Goal: Navigation & Orientation: Find specific page/section

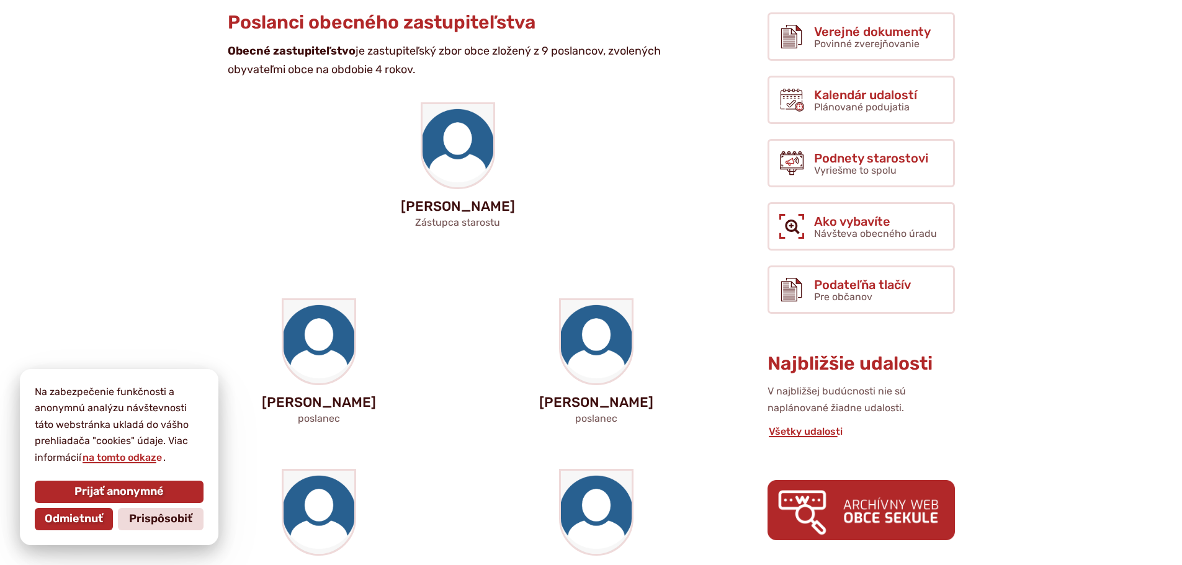
scroll to position [248, 0]
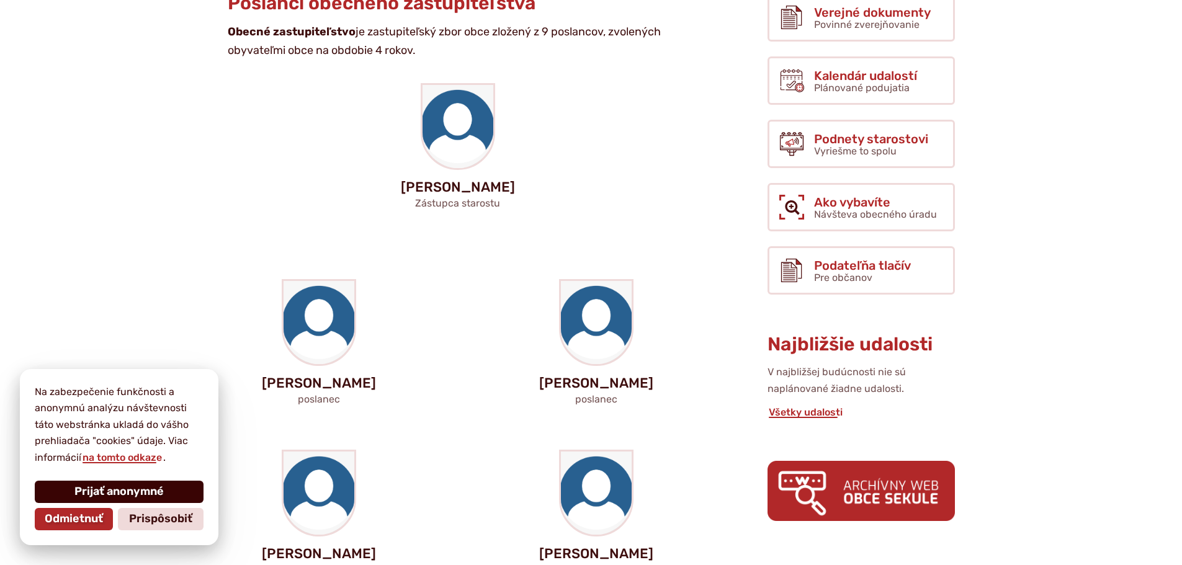
click at [117, 496] on span "Prijať anonymné" at bounding box center [118, 492] width 89 height 14
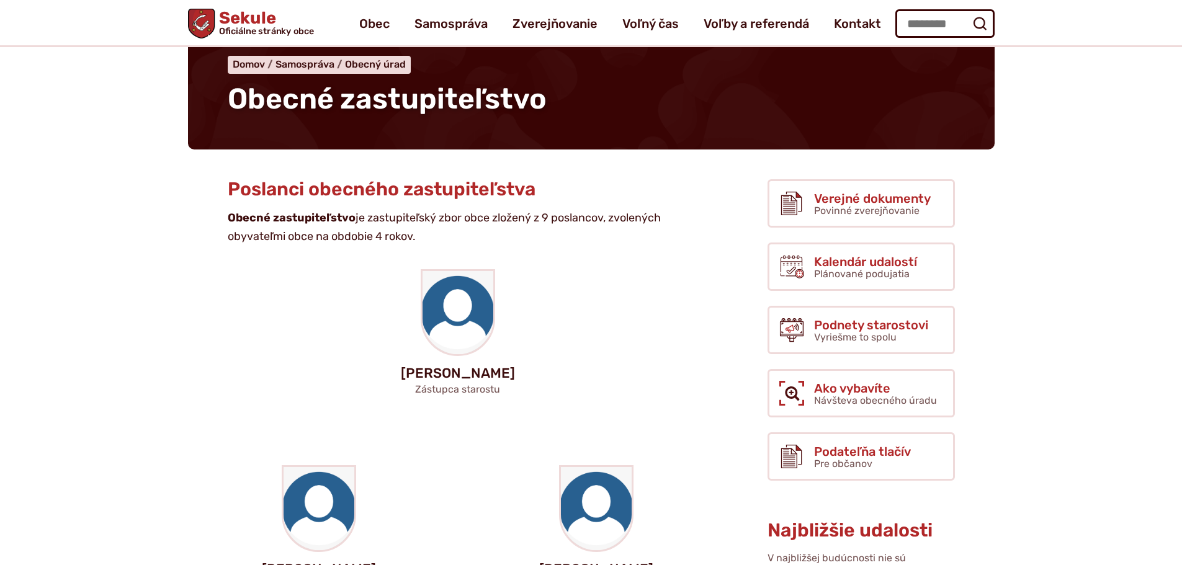
scroll to position [0, 0]
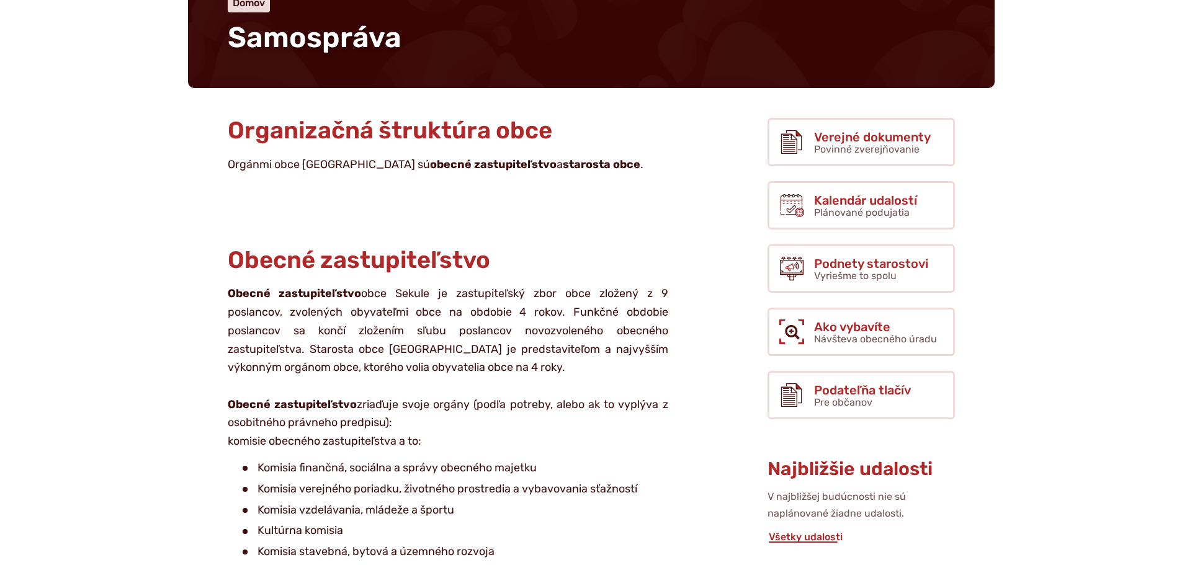
scroll to position [124, 0]
click at [563, 168] on strong "starosta obce" at bounding box center [602, 164] width 78 height 14
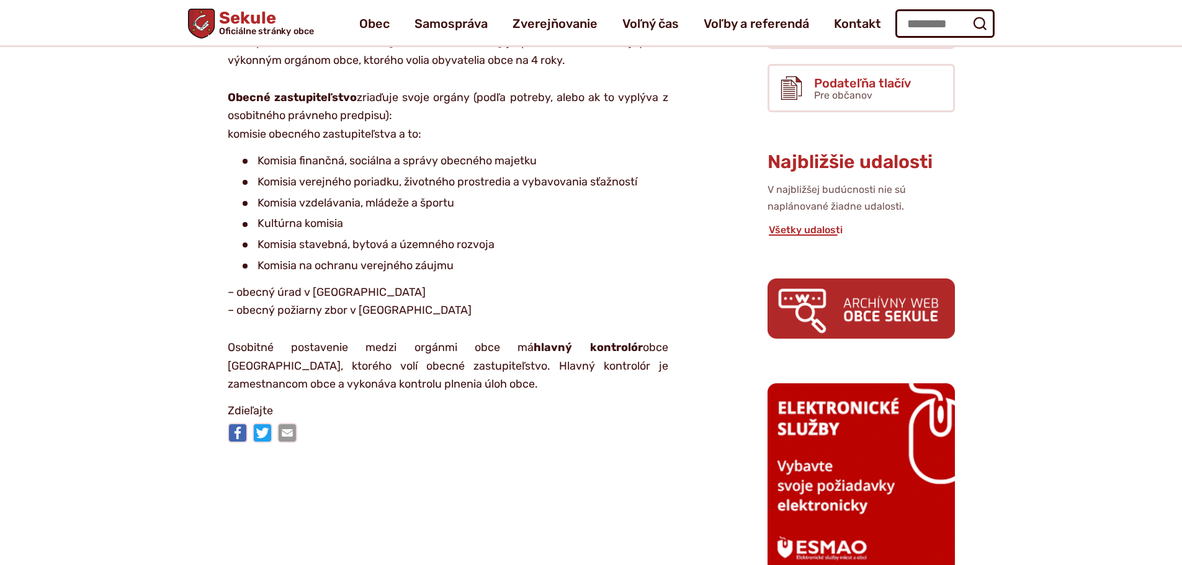
scroll to position [0, 0]
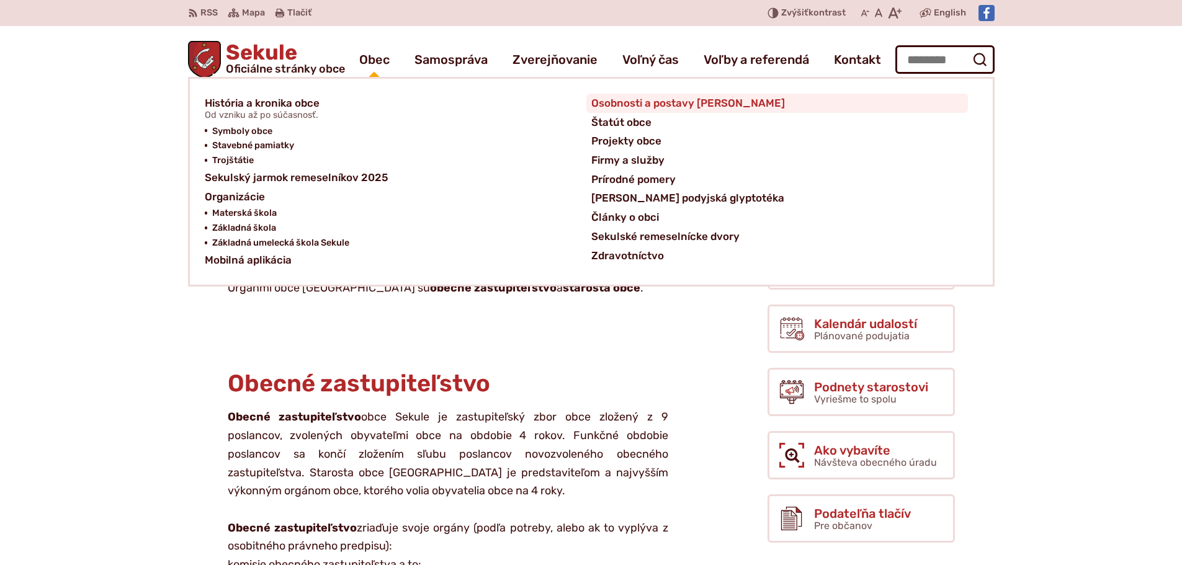
click at [642, 106] on span "Osobnosti a postavy [PERSON_NAME]" at bounding box center [689, 103] width 194 height 19
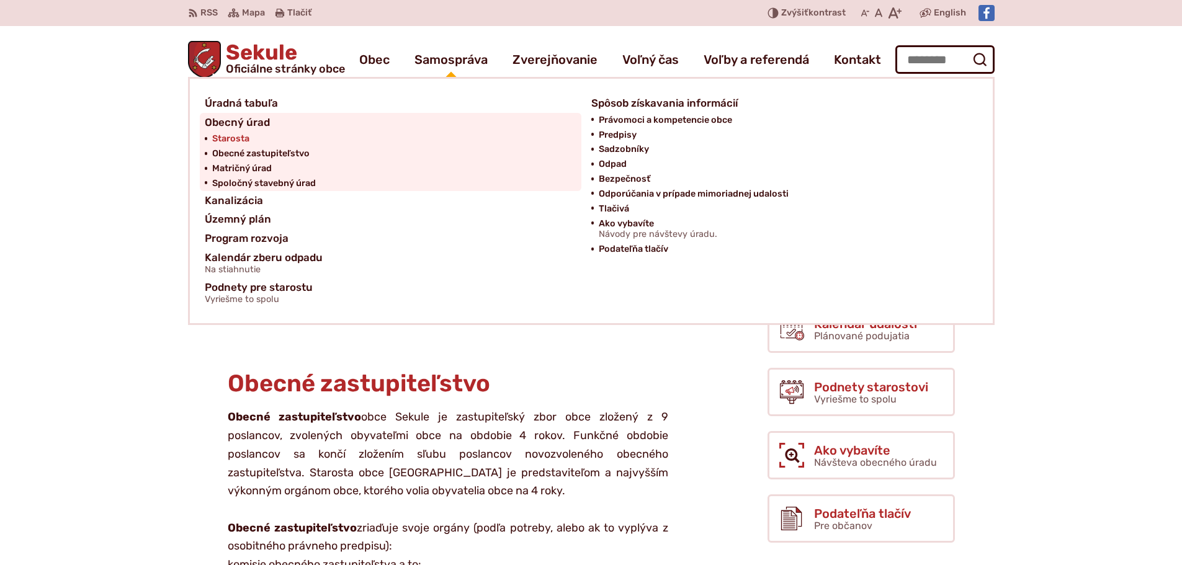
click at [235, 138] on span "Starosta" at bounding box center [230, 139] width 37 height 15
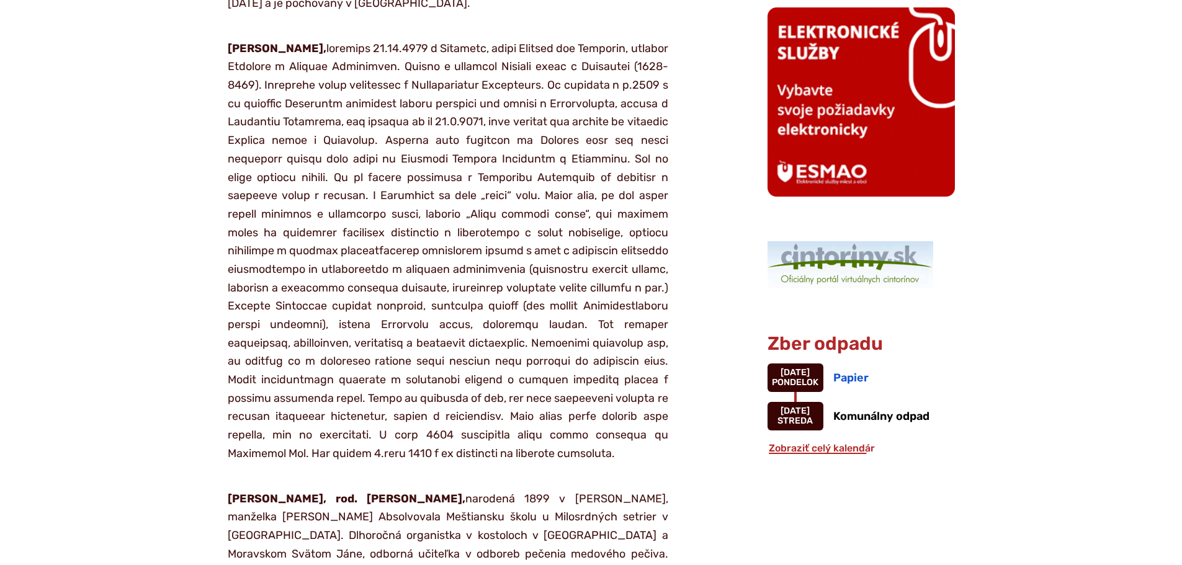
scroll to position [931, 0]
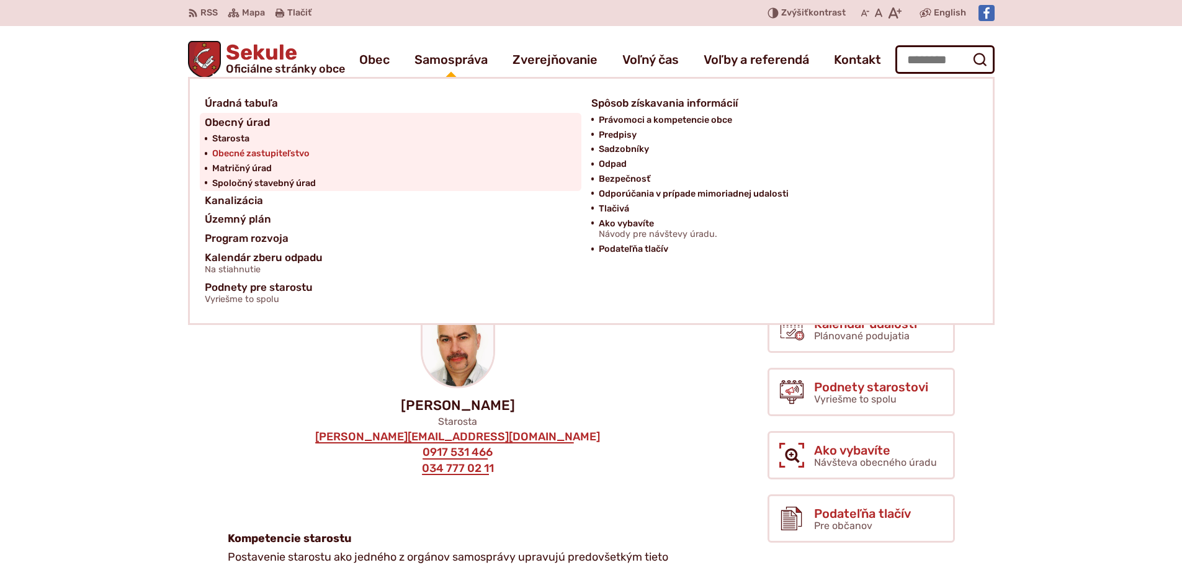
click at [258, 155] on span "Obecné zastupiteľstvo" at bounding box center [260, 153] width 97 height 15
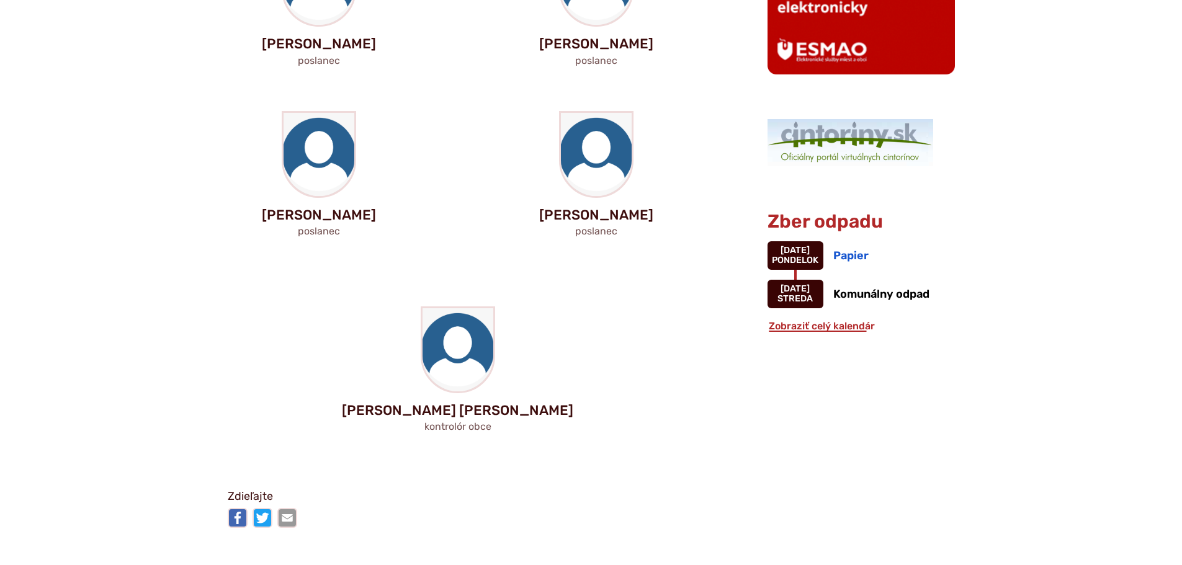
scroll to position [931, 0]
